Goal: Transaction & Acquisition: Purchase product/service

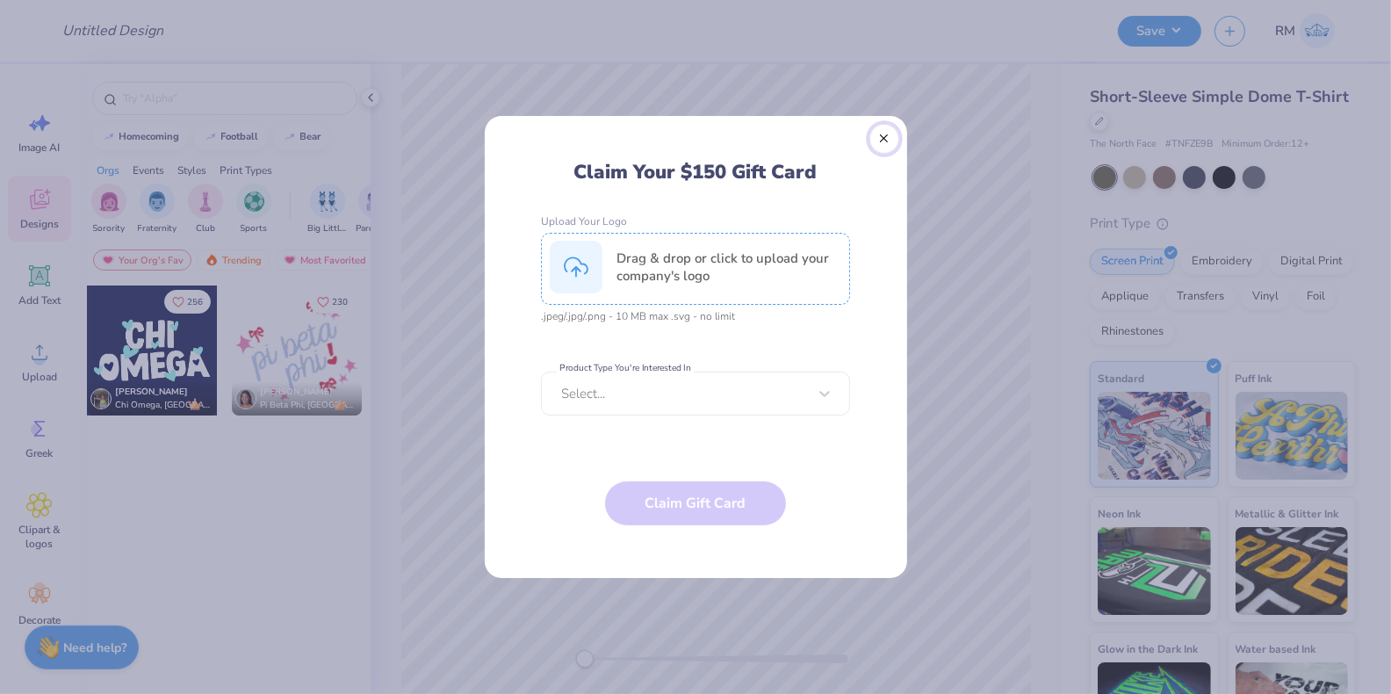
click at [878, 141] on button "Close" at bounding box center [884, 139] width 30 height 30
